Goal: Task Accomplishment & Management: Use online tool/utility

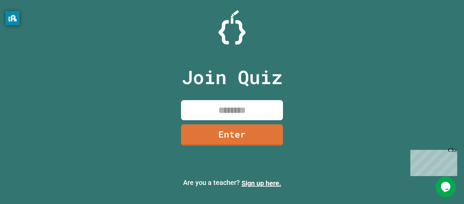
click at [250, 110] on input at bounding box center [232, 110] width 102 height 20
type input "********"
click at [218, 129] on link "Enter" at bounding box center [231, 134] width 103 height 22
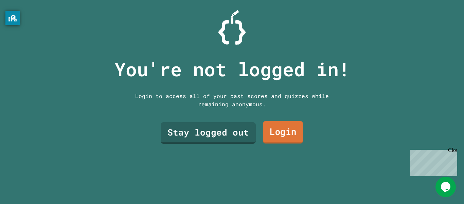
click at [287, 124] on link "Login" at bounding box center [283, 132] width 40 height 22
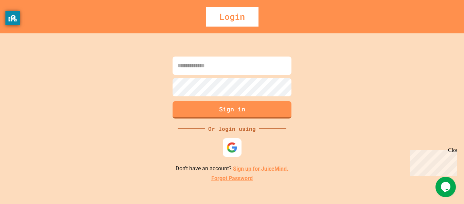
click at [230, 144] on img at bounding box center [232, 146] width 11 height 11
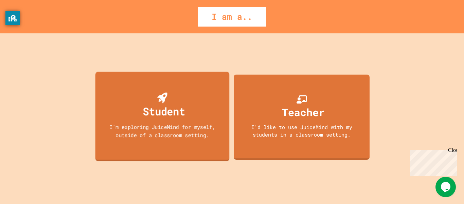
click at [137, 115] on div "Student I'm exploring JuiceMind for myself, outside of a classroom setting." at bounding box center [162, 115] width 134 height 89
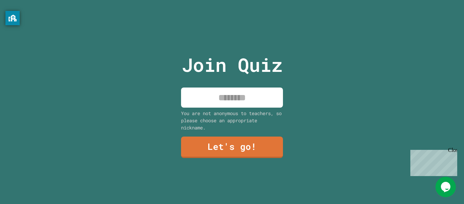
click at [242, 99] on input at bounding box center [232, 97] width 102 height 20
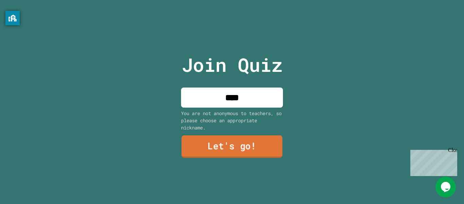
type input "****"
click at [212, 142] on link "Let's go!" at bounding box center [231, 146] width 101 height 22
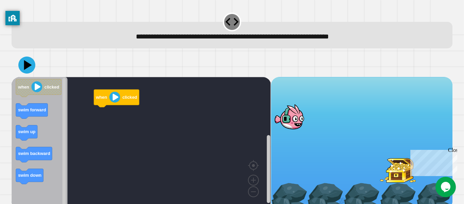
scroll to position [8, 0]
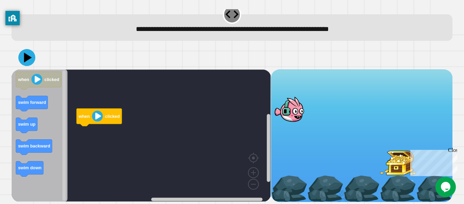
click at [452, 152] on div "Close" at bounding box center [452, 151] width 8 height 8
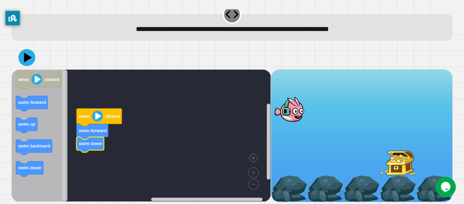
click at [96, 116] on image "Blockly Workspace" at bounding box center [97, 115] width 11 height 11
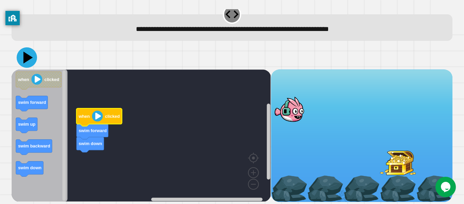
click at [27, 62] on icon at bounding box center [27, 57] width 20 height 20
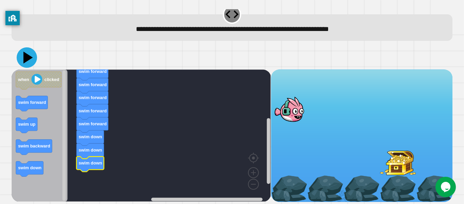
click at [23, 62] on icon at bounding box center [27, 57] width 20 height 20
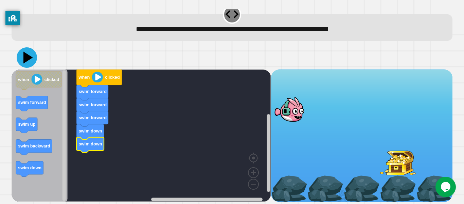
click at [32, 58] on icon at bounding box center [27, 57] width 20 height 20
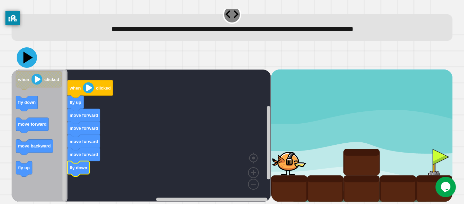
click at [30, 62] on icon at bounding box center [27, 57] width 20 height 20
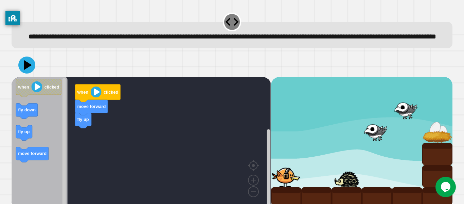
scroll to position [14, 0]
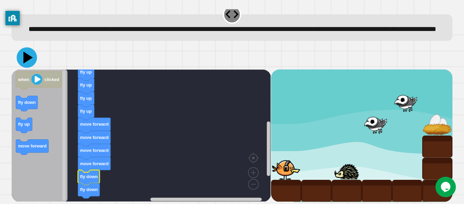
click at [33, 65] on icon at bounding box center [27, 57] width 20 height 20
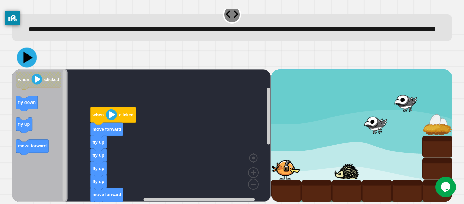
click at [25, 57] on icon at bounding box center [27, 58] width 20 height 20
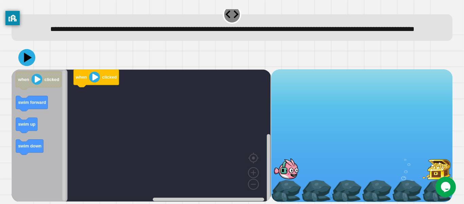
scroll to position [19, 0]
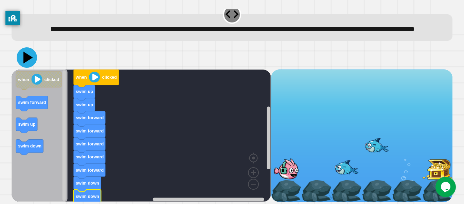
click at [23, 58] on icon at bounding box center [27, 57] width 20 height 20
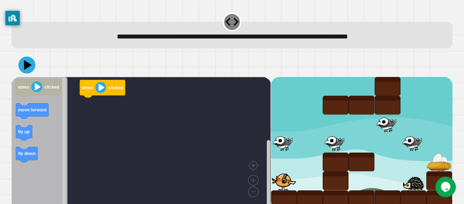
scroll to position [8, 0]
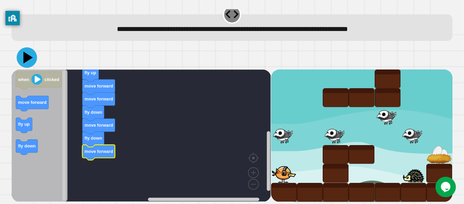
click at [33, 60] on icon at bounding box center [27, 57] width 20 height 20
click at [26, 50] on icon at bounding box center [27, 57] width 20 height 20
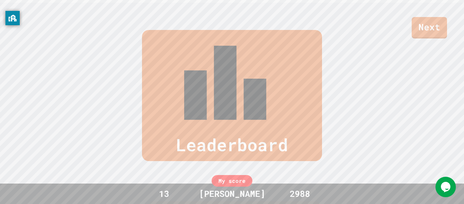
scroll to position [200, 0]
click at [423, 31] on link "Next" at bounding box center [429, 27] width 35 height 22
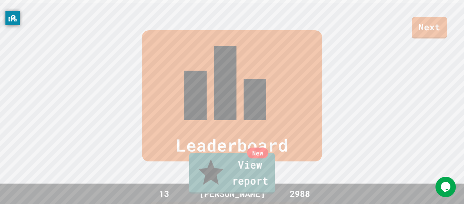
click at [242, 179] on link "New View report" at bounding box center [232, 173] width 86 height 41
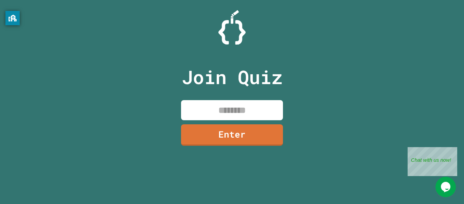
click at [217, 105] on input at bounding box center [232, 110] width 102 height 20
type input "********"
click at [218, 137] on link "Enter" at bounding box center [232, 134] width 103 height 22
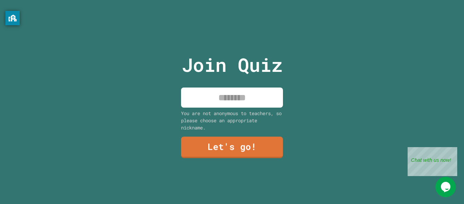
click at [218, 99] on input at bounding box center [232, 97] width 102 height 20
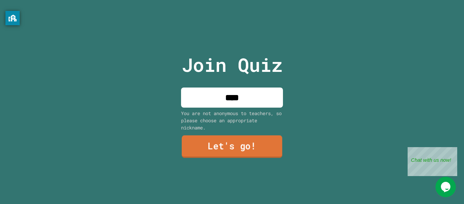
type input "****"
click at [258, 145] on link "Let's go!" at bounding box center [232, 146] width 101 height 22
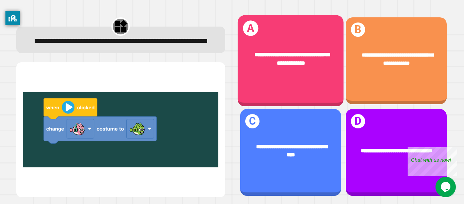
click at [268, 52] on span "**********" at bounding box center [292, 59] width 75 height 14
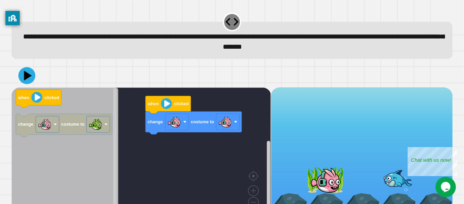
scroll to position [19, 0]
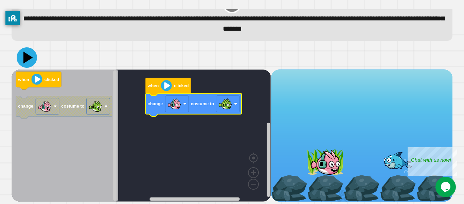
click at [30, 63] on icon at bounding box center [27, 57] width 20 height 20
